Goal: Information Seeking & Learning: Learn about a topic

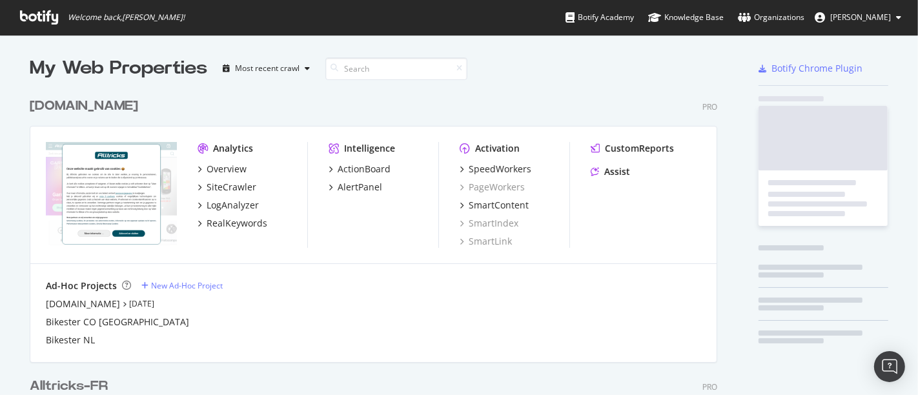
click at [322, 82] on div "[DOMAIN_NAME] Pro Analytics Overview SiteCrawler LogAnalyzer RealKeywords Intel…" at bounding box center [379, 221] width 698 height 280
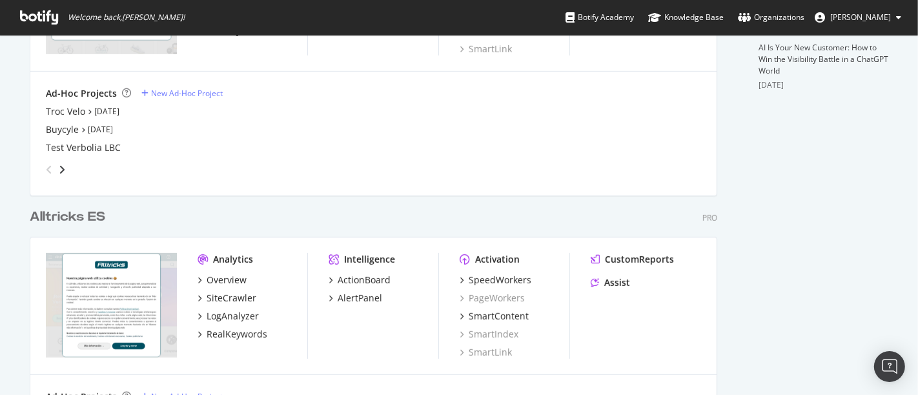
scroll to position [471, 0]
click at [111, 107] on div "Troc Velo [DATE]" at bounding box center [374, 113] width 656 height 13
click at [109, 109] on link "[DATE]" at bounding box center [106, 112] width 25 height 11
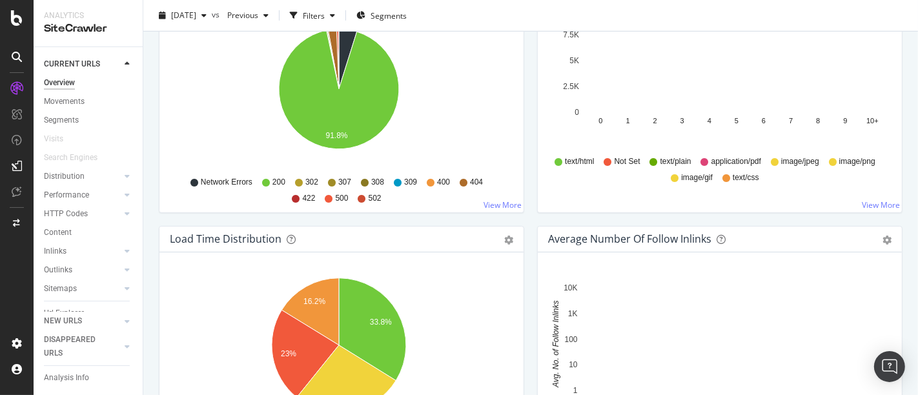
scroll to position [759, 0]
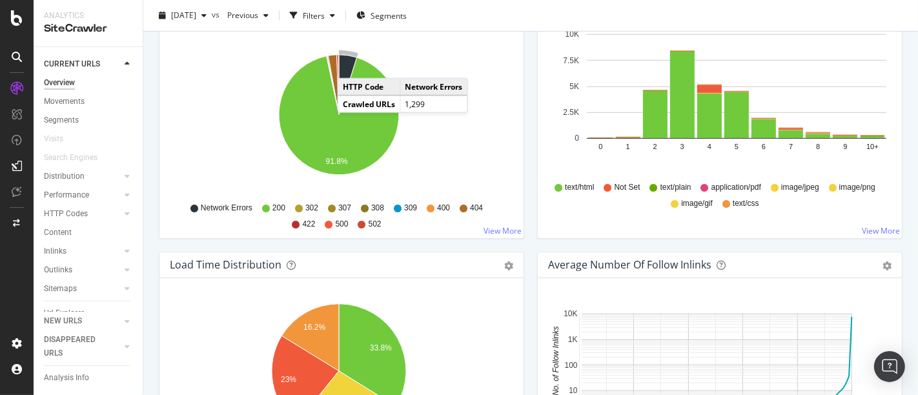
click at [350, 63] on icon "A chart." at bounding box center [348, 85] width 18 height 60
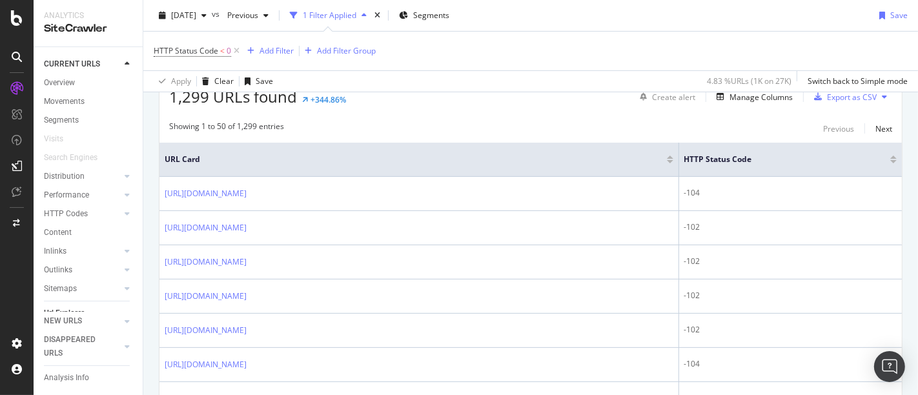
scroll to position [247, 0]
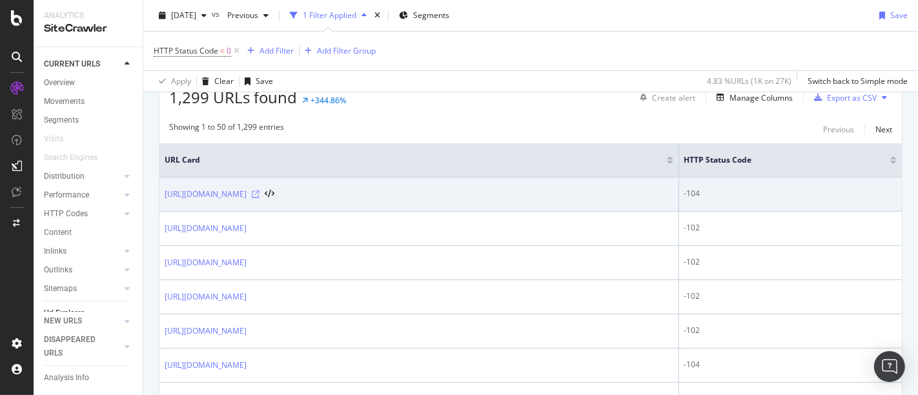
click at [260, 197] on icon at bounding box center [256, 195] width 8 height 8
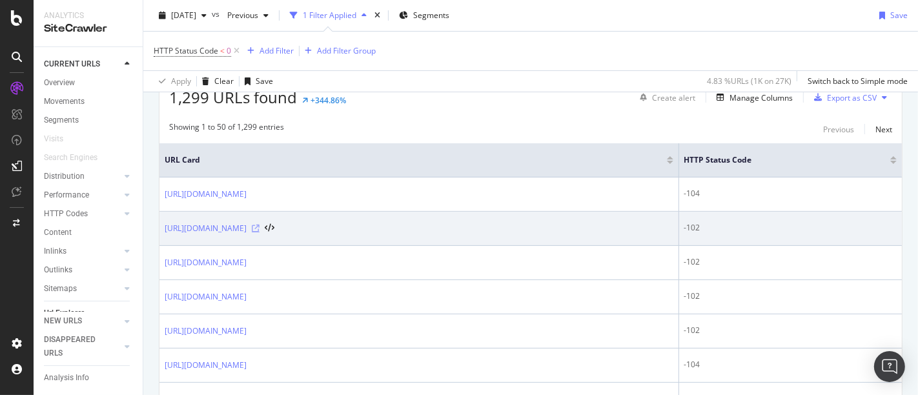
click at [260, 233] on icon at bounding box center [256, 229] width 8 height 8
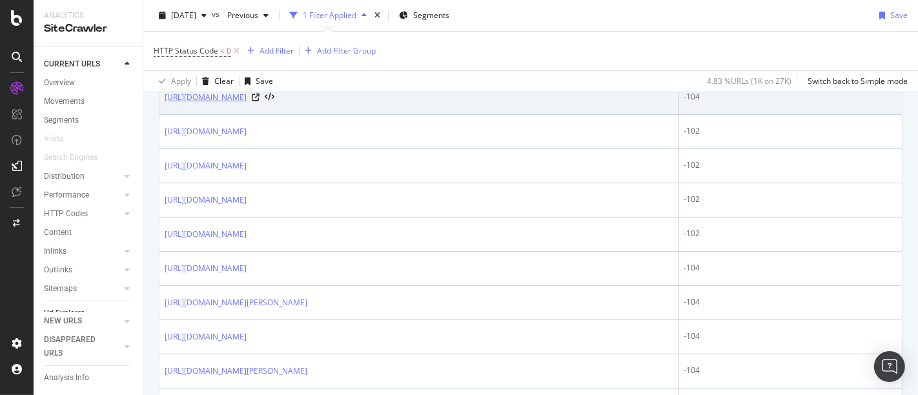
scroll to position [428, 0]
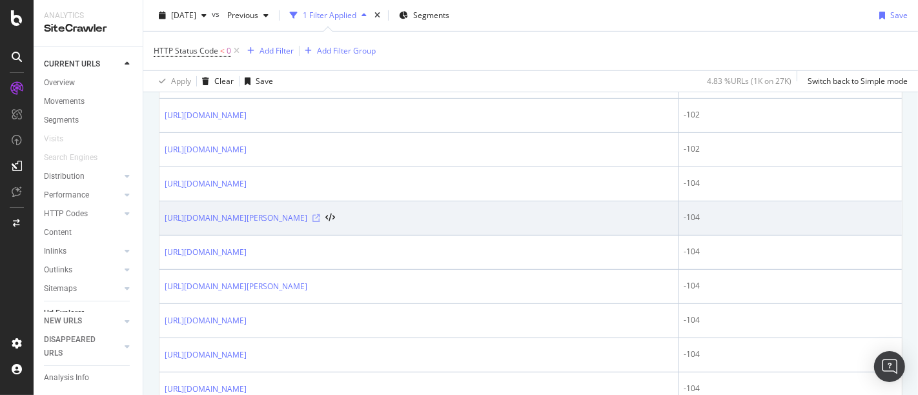
click at [320, 222] on icon at bounding box center [317, 218] width 8 height 8
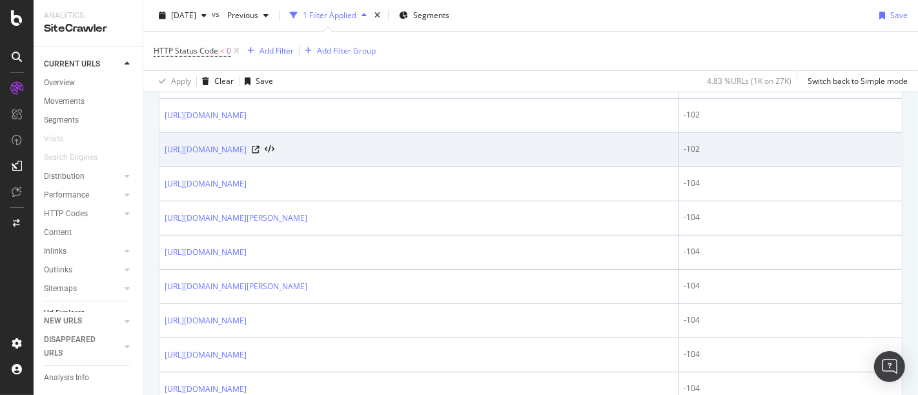
scroll to position [0, 0]
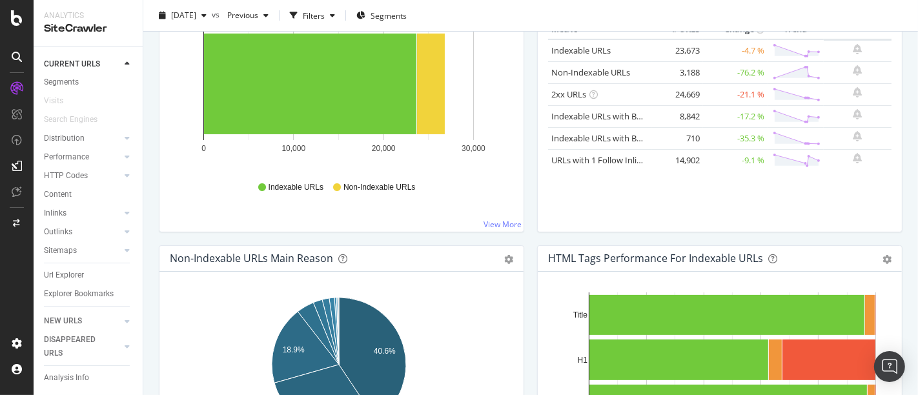
scroll to position [220, 0]
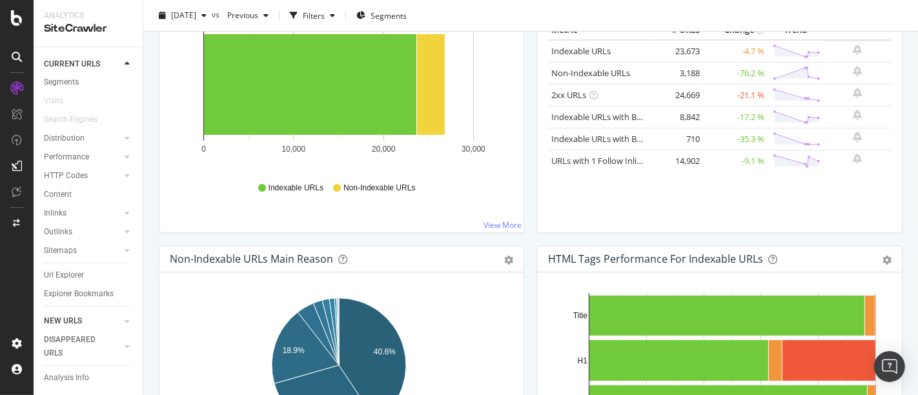
click at [114, 323] on div at bounding box center [114, 321] width 13 height 13
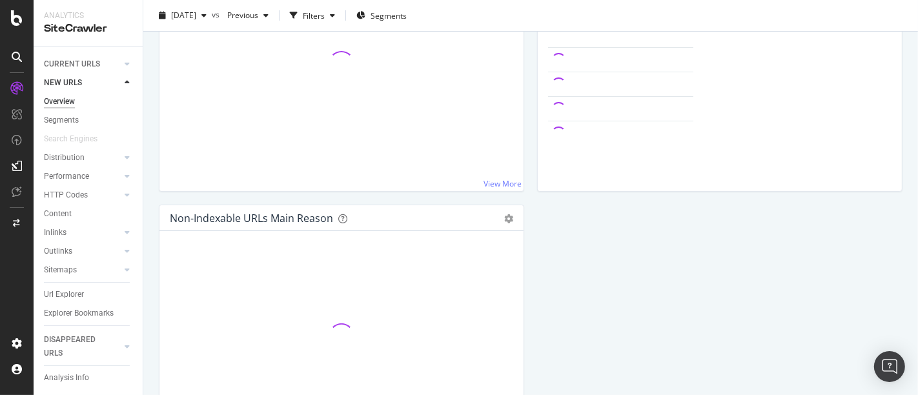
scroll to position [220, 0]
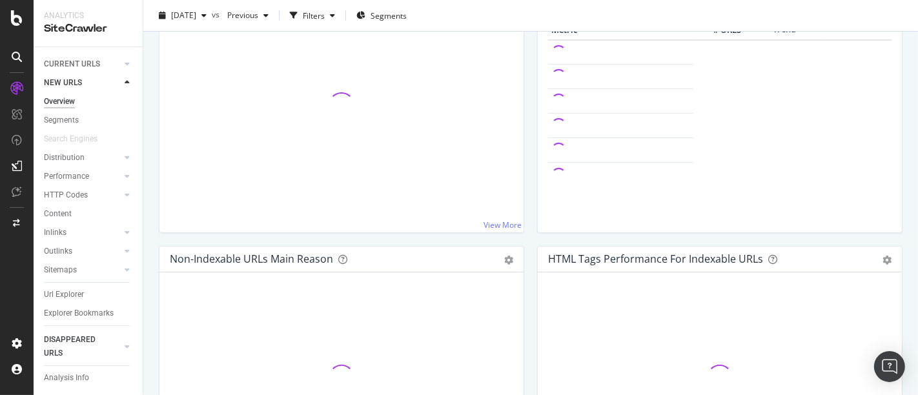
click at [119, 342] on link "DISAPPEARED URLS" at bounding box center [82, 346] width 77 height 27
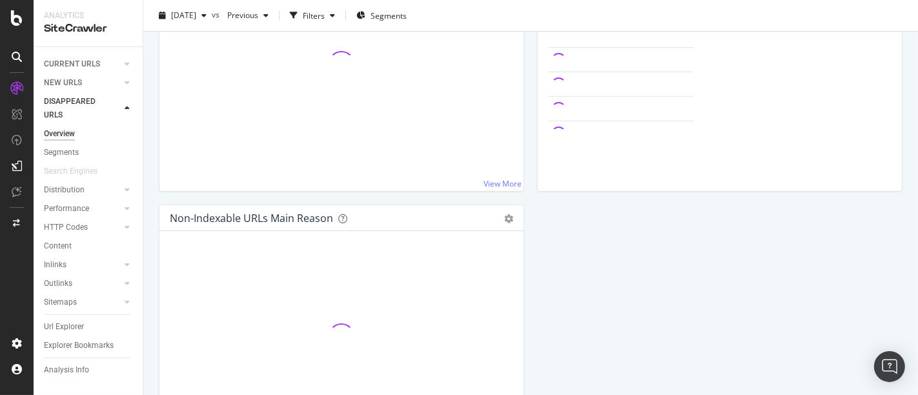
scroll to position [220, 0]
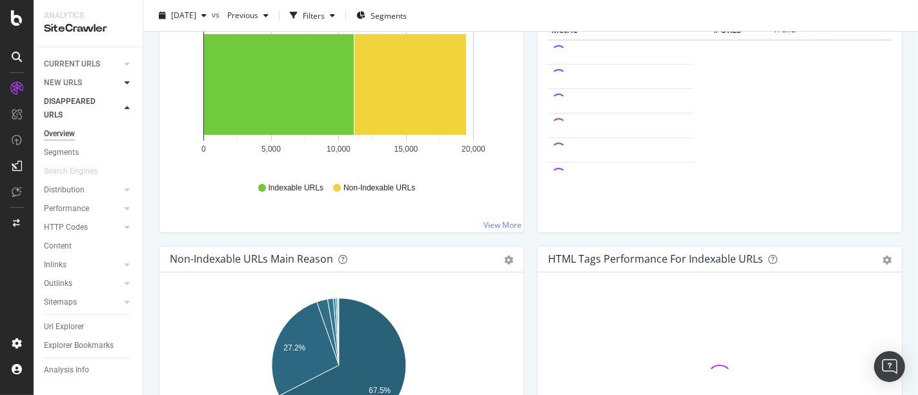
click at [126, 84] on icon at bounding box center [127, 83] width 5 height 8
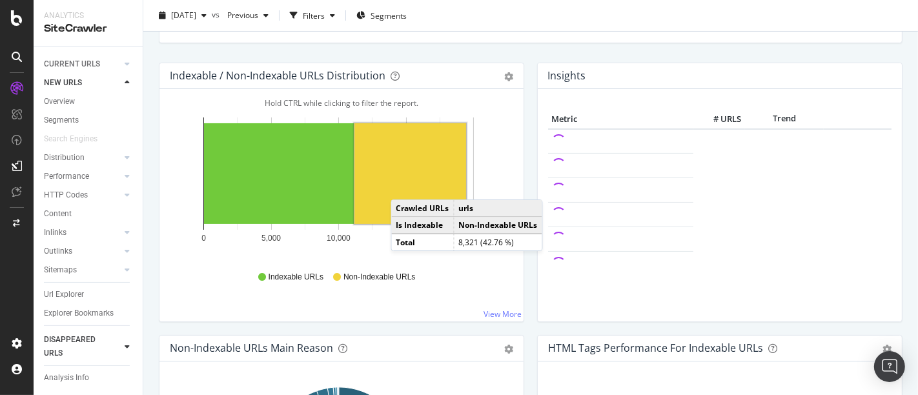
scroll to position [0, 0]
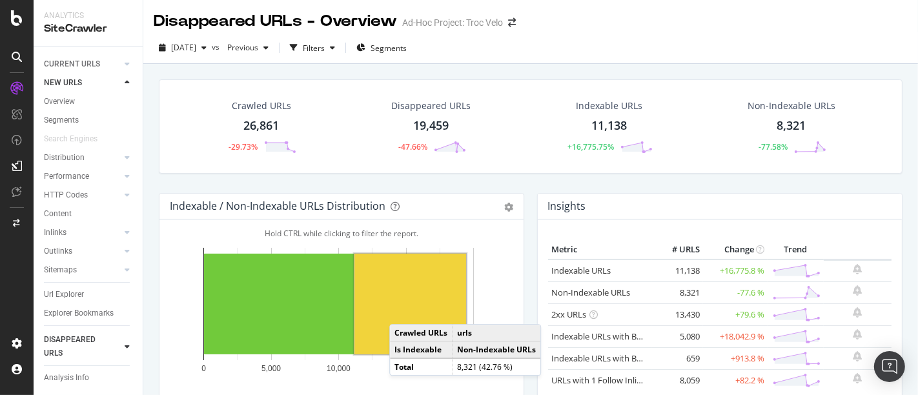
click at [402, 311] on rect "A chart." at bounding box center [411, 304] width 112 height 101
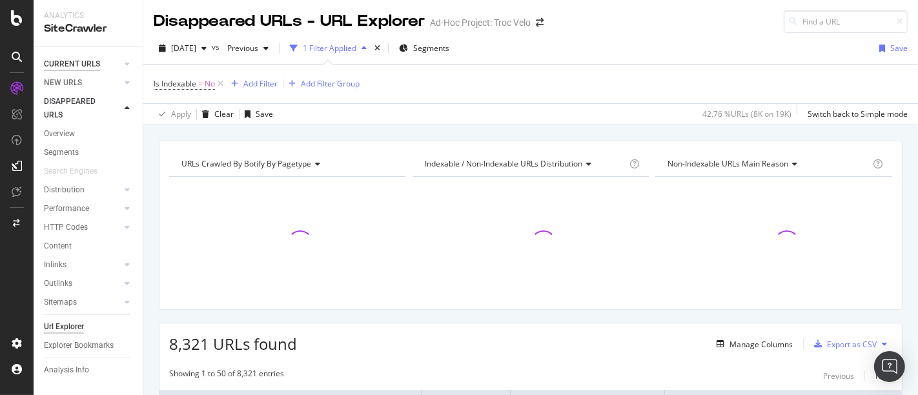
click at [76, 63] on div "CURRENT URLS" at bounding box center [72, 64] width 56 height 14
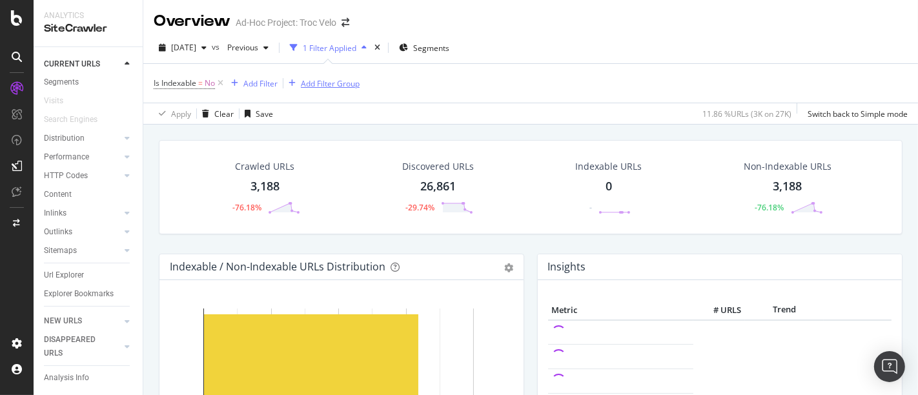
click at [223, 82] on icon at bounding box center [220, 83] width 11 height 13
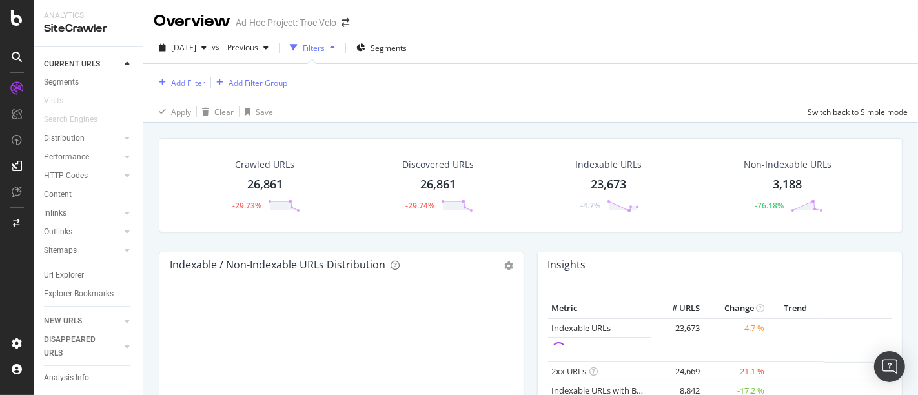
scroll to position [173, 0]
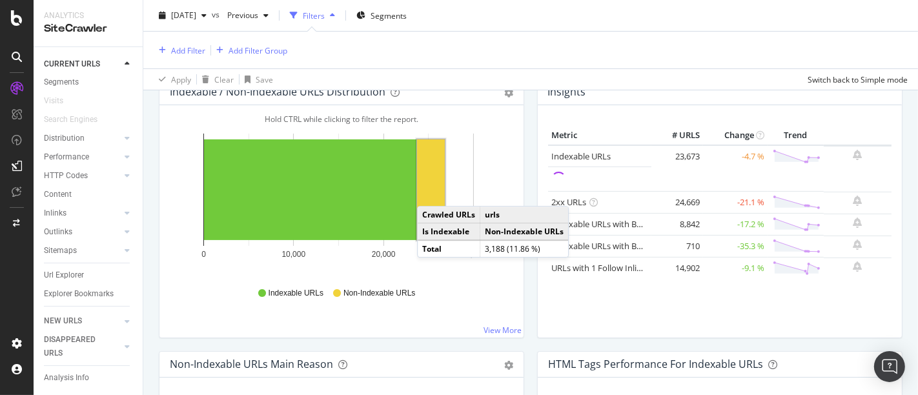
click at [431, 191] on rect "A chart." at bounding box center [431, 190] width 28 height 101
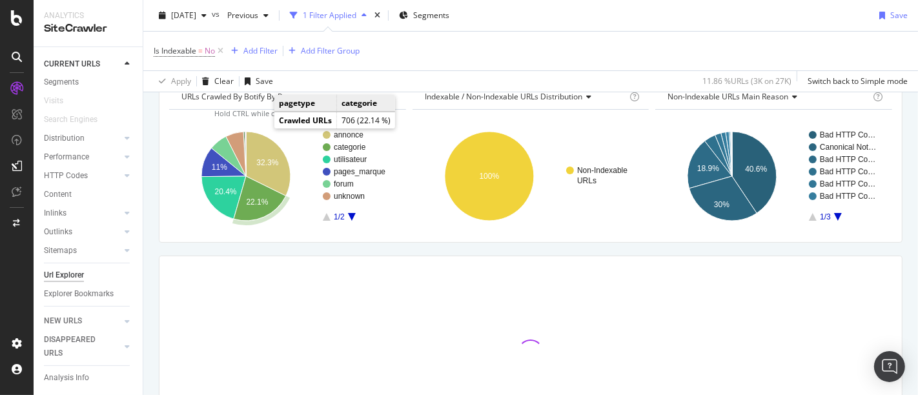
scroll to position [67, 0]
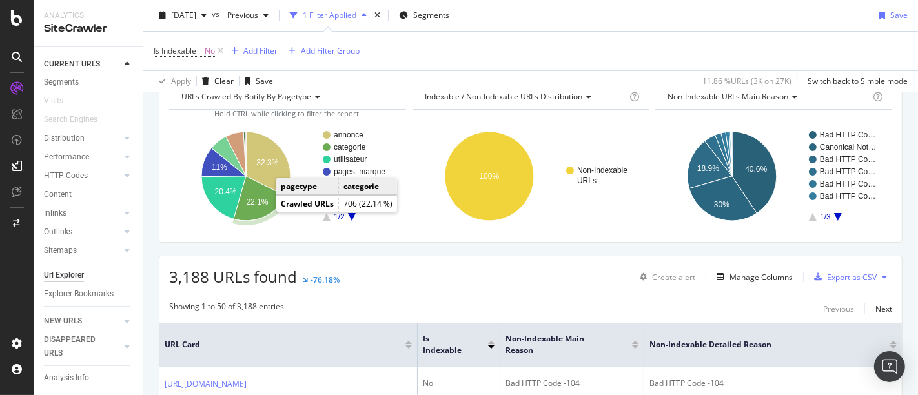
click at [262, 207] on icon "A chart." at bounding box center [260, 198] width 52 height 45
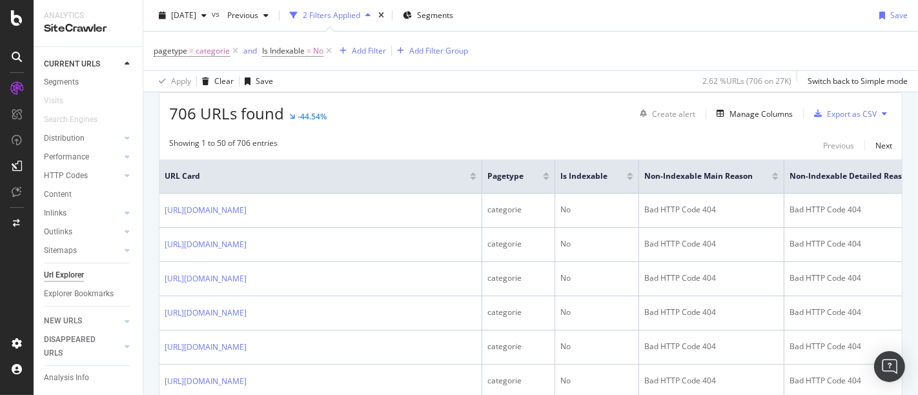
scroll to position [232, 0]
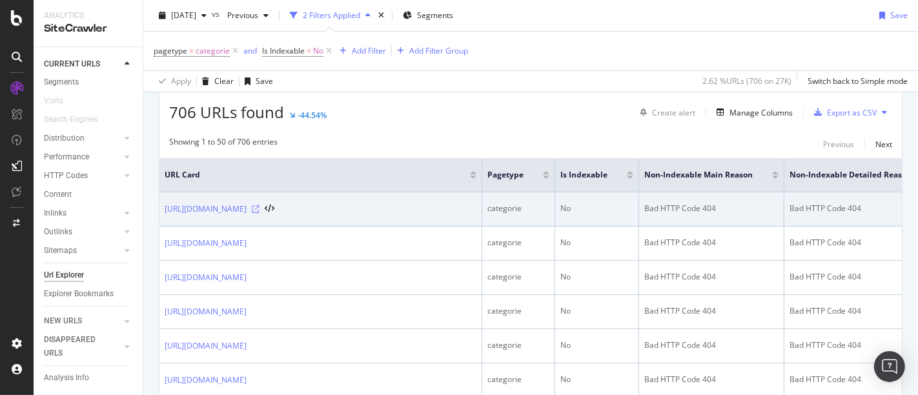
click at [260, 206] on icon at bounding box center [256, 209] width 8 height 8
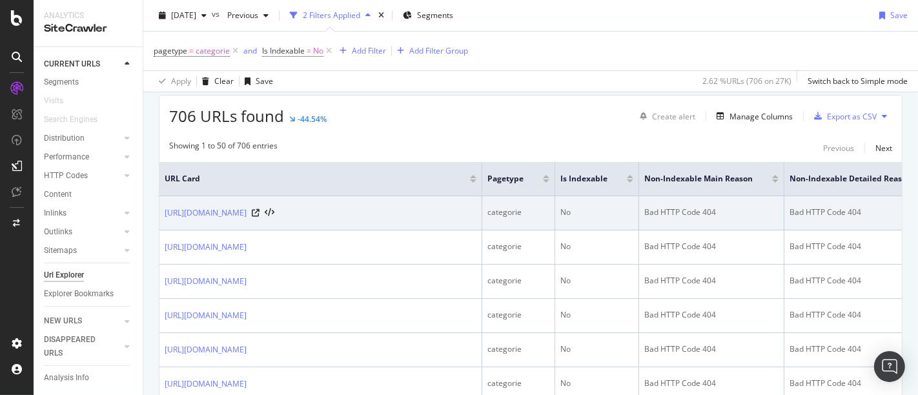
scroll to position [248, 0]
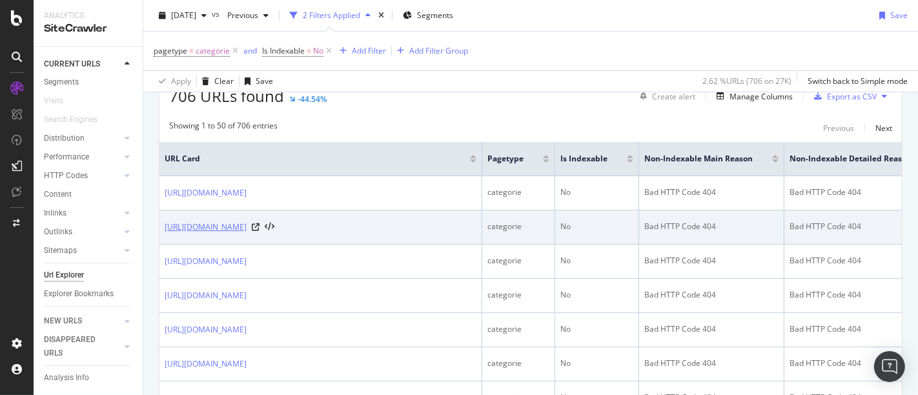
click at [247, 226] on link "[URL][DOMAIN_NAME]" at bounding box center [206, 227] width 82 height 13
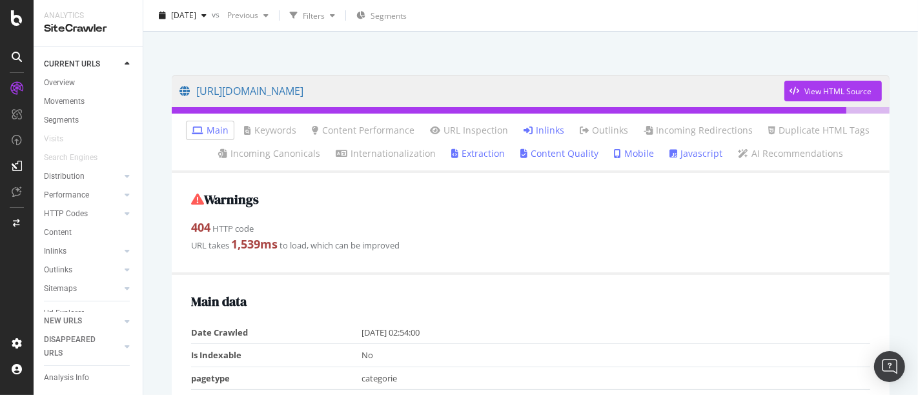
scroll to position [63, 0]
click at [543, 128] on link "Inlinks" at bounding box center [544, 130] width 41 height 13
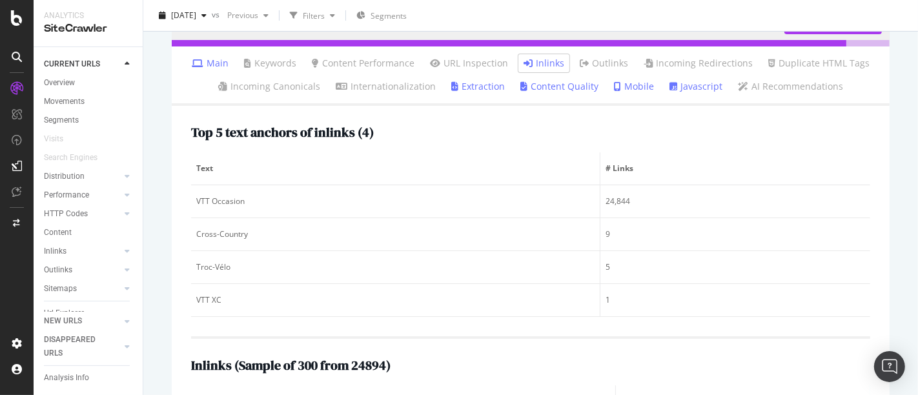
scroll to position [127, 0]
